Goal: Task Accomplishment & Management: Complete application form

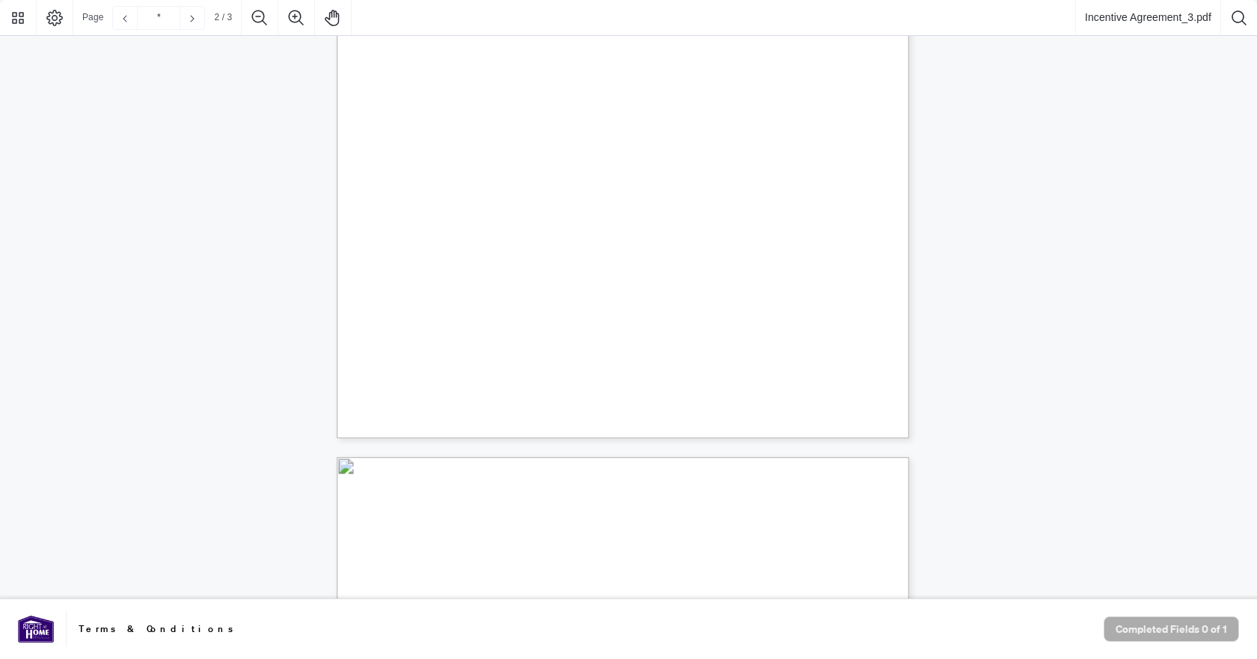
type input "*"
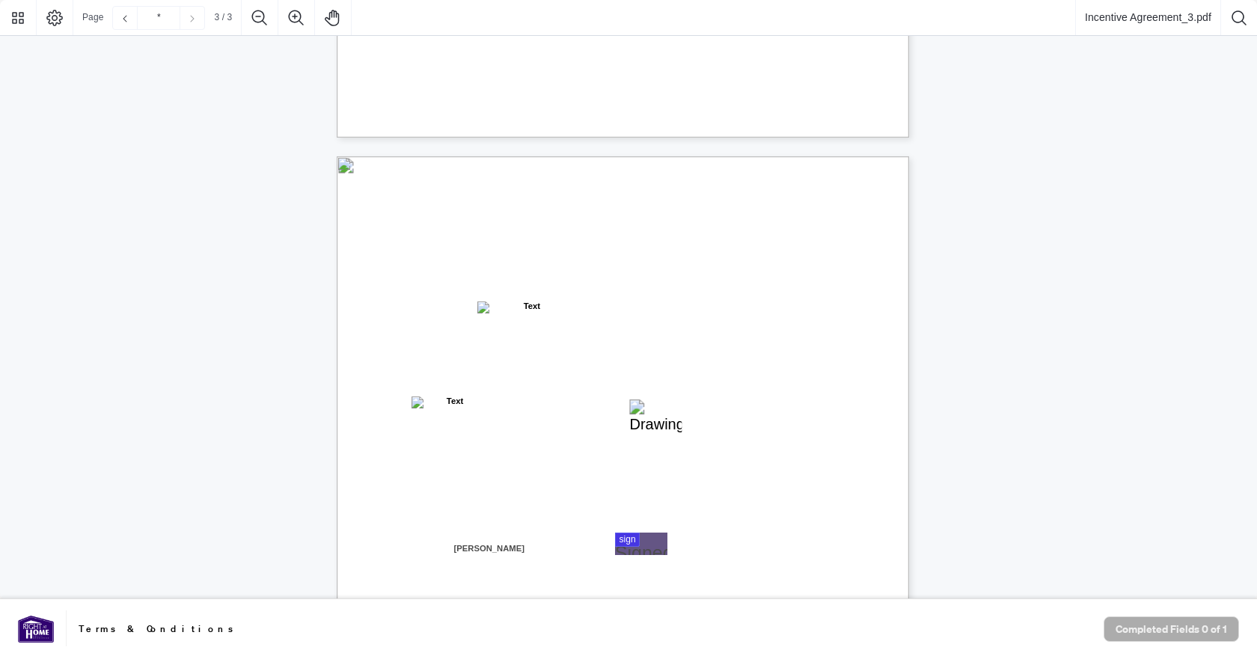
scroll to position [1726, 0]
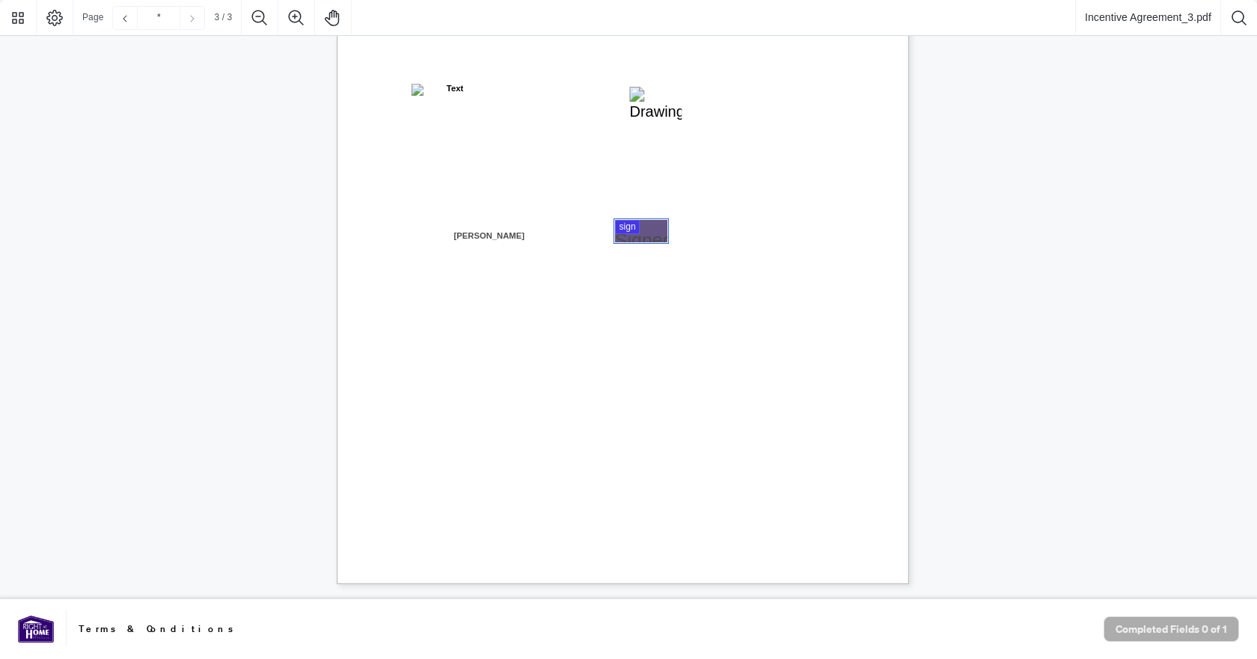
click at [624, 221] on div at bounding box center [628, 299] width 1257 height 599
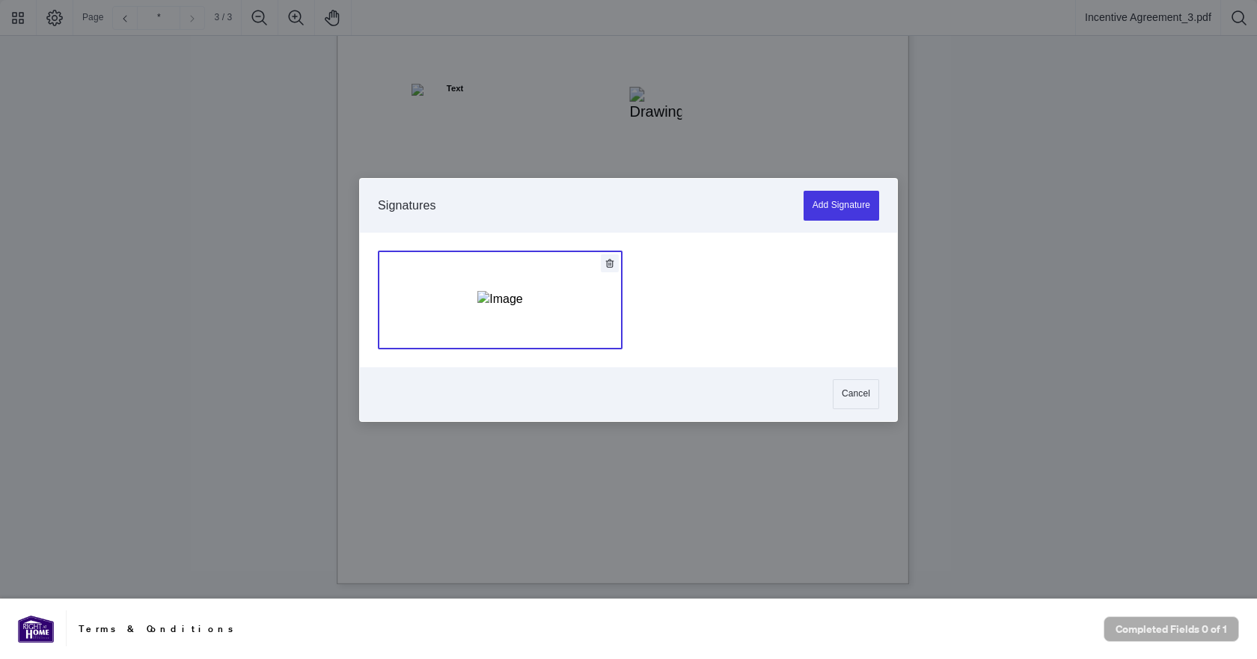
click at [503, 301] on img "Add Signature" at bounding box center [499, 299] width 45 height 16
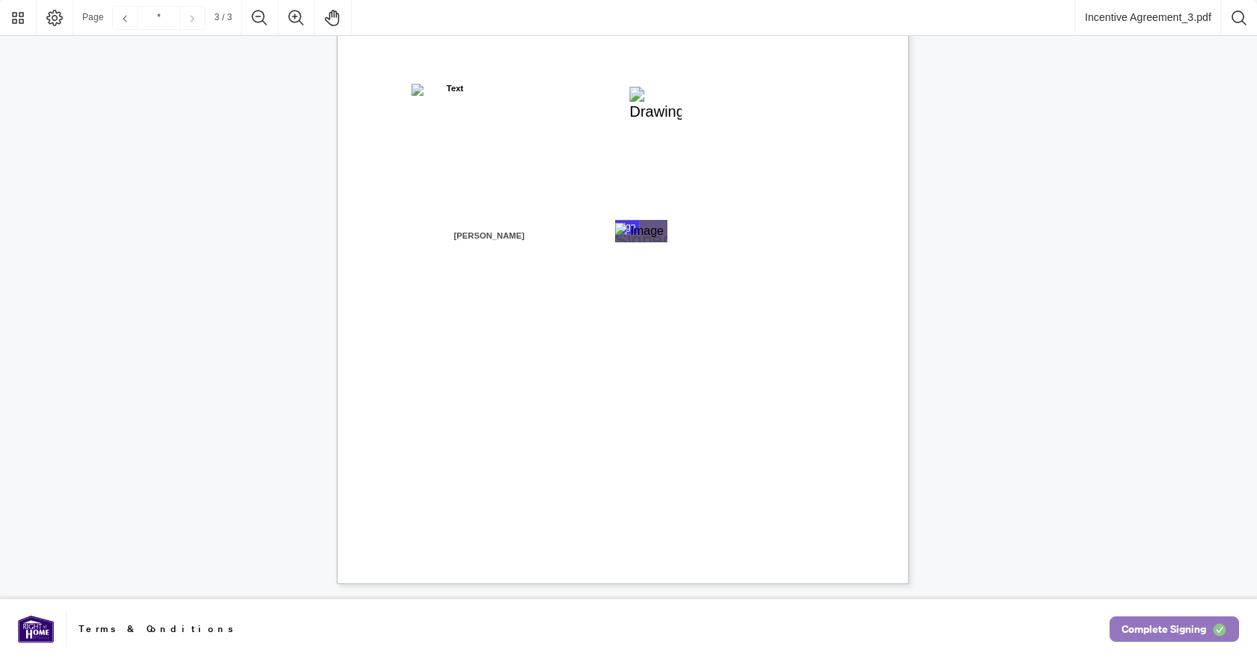
click at [1154, 637] on span "Complete Signing" at bounding box center [1164, 629] width 85 height 24
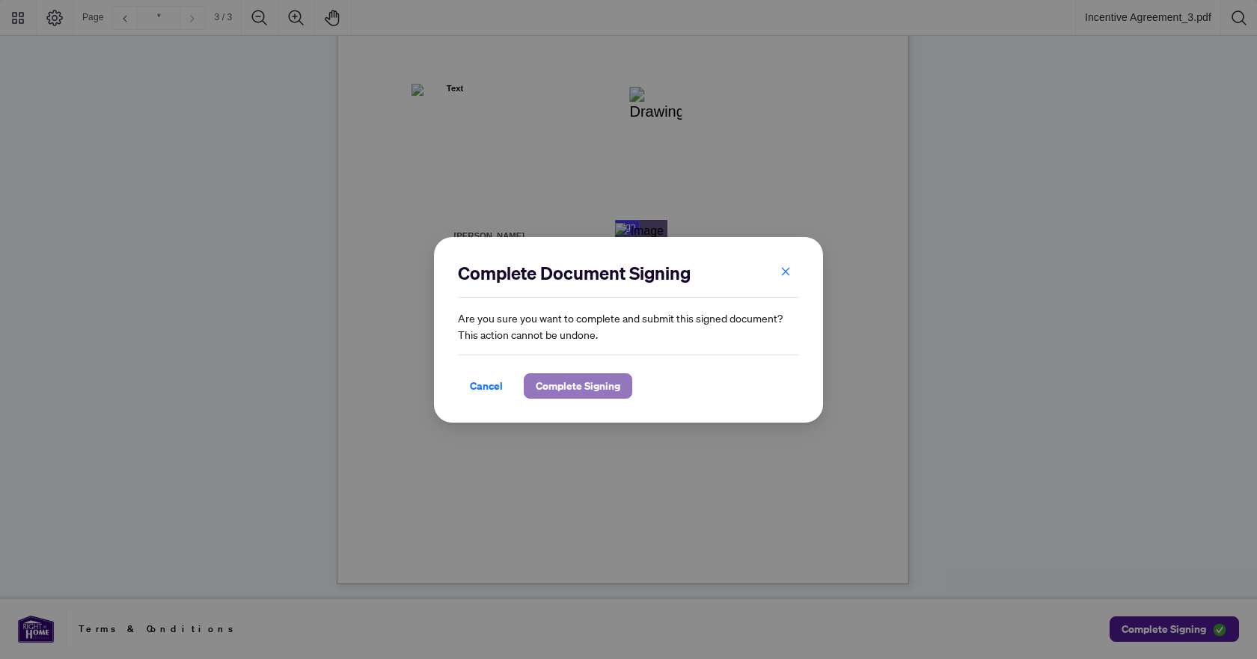
click at [566, 388] on span "Complete Signing" at bounding box center [578, 386] width 85 height 24
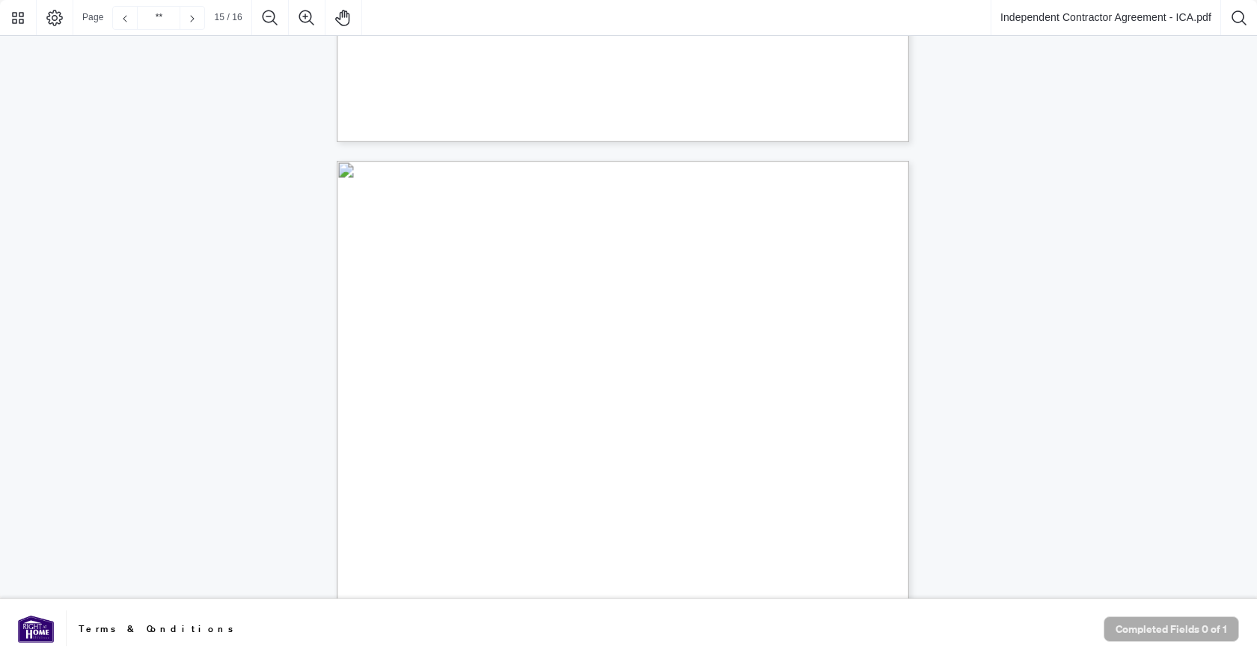
type input "**"
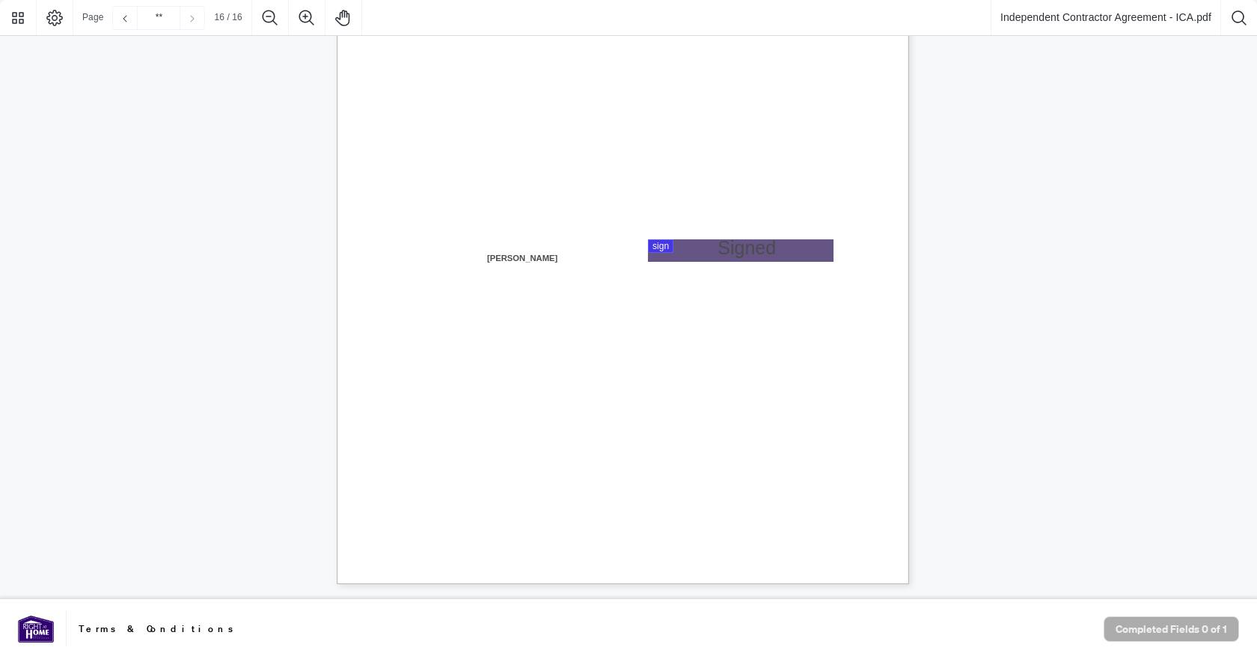
scroll to position [11524, 0]
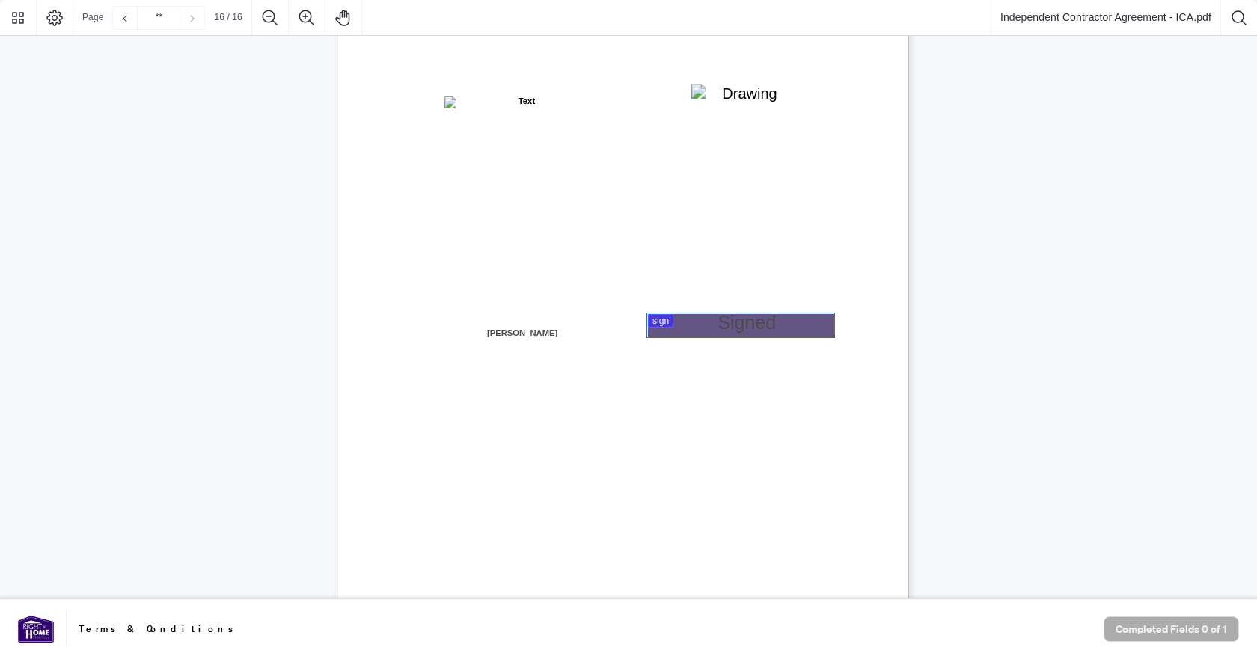
click at [626, 322] on div at bounding box center [628, 299] width 1257 height 599
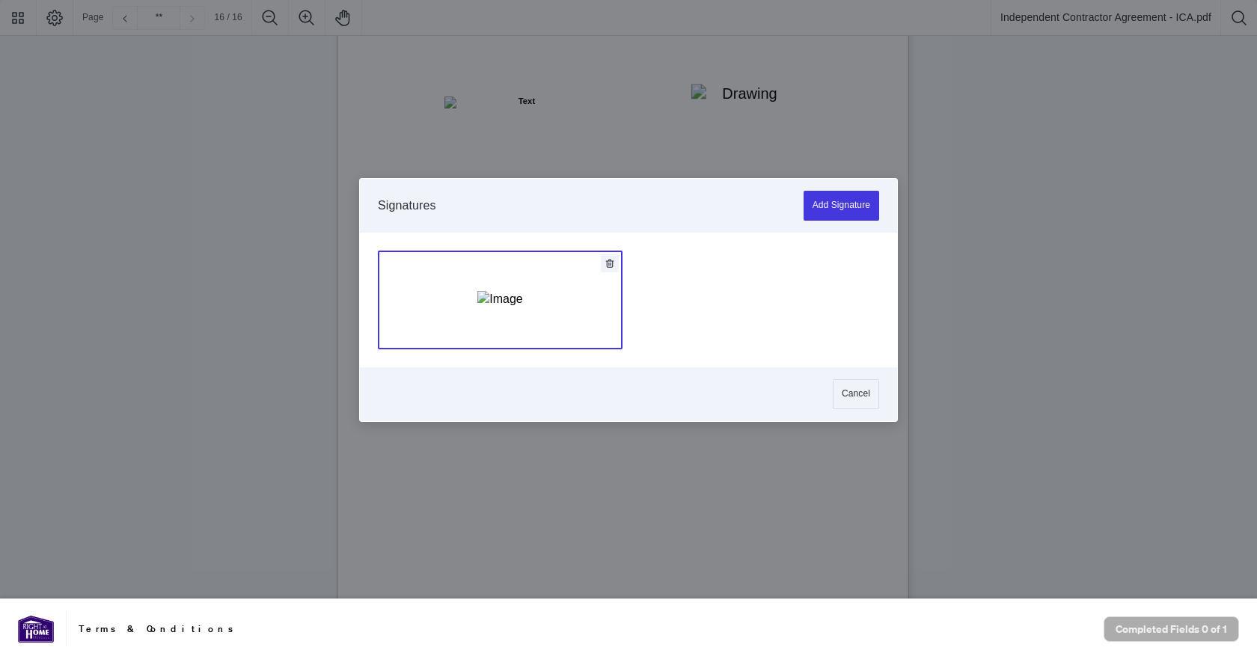
click at [502, 308] on img "Add Signature" at bounding box center [499, 299] width 45 height 16
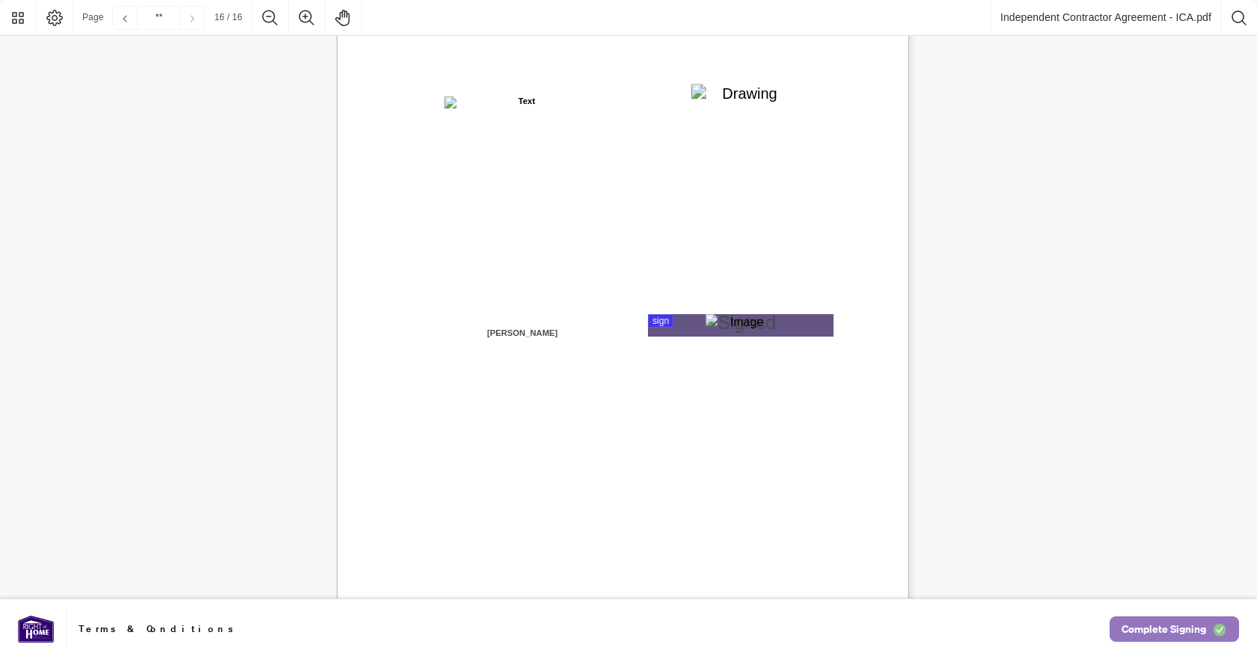
click at [626, 631] on span "Complete Signing" at bounding box center [1164, 629] width 85 height 24
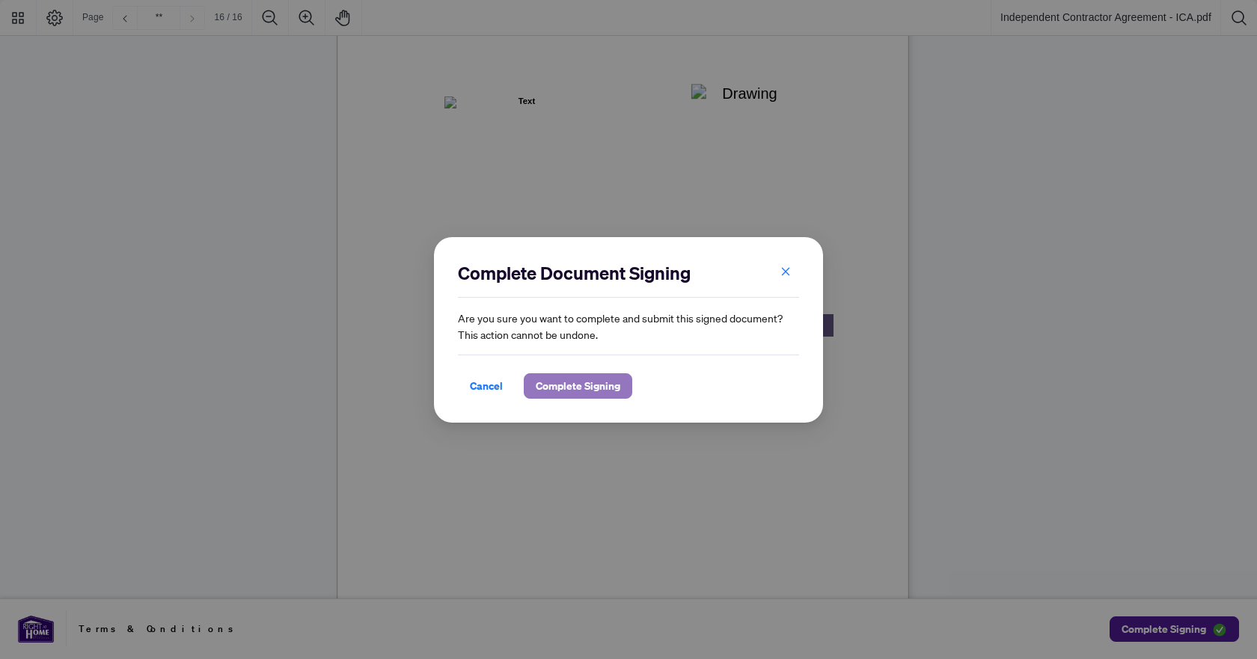
click at [565, 379] on span "Complete Signing" at bounding box center [578, 386] width 85 height 24
